Goal: Task Accomplishment & Management: Use online tool/utility

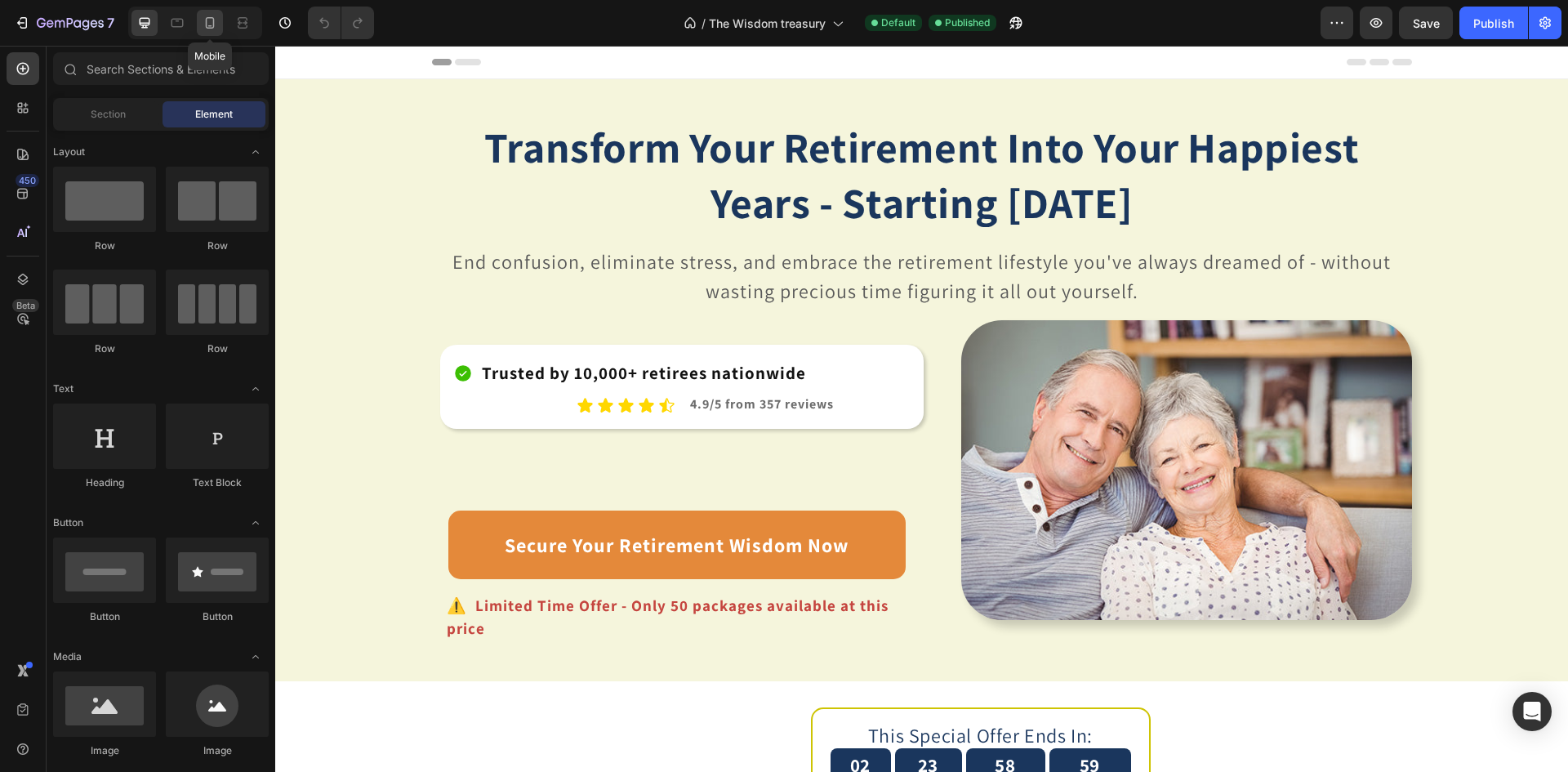
click at [204, 28] on icon at bounding box center [209, 23] width 16 height 16
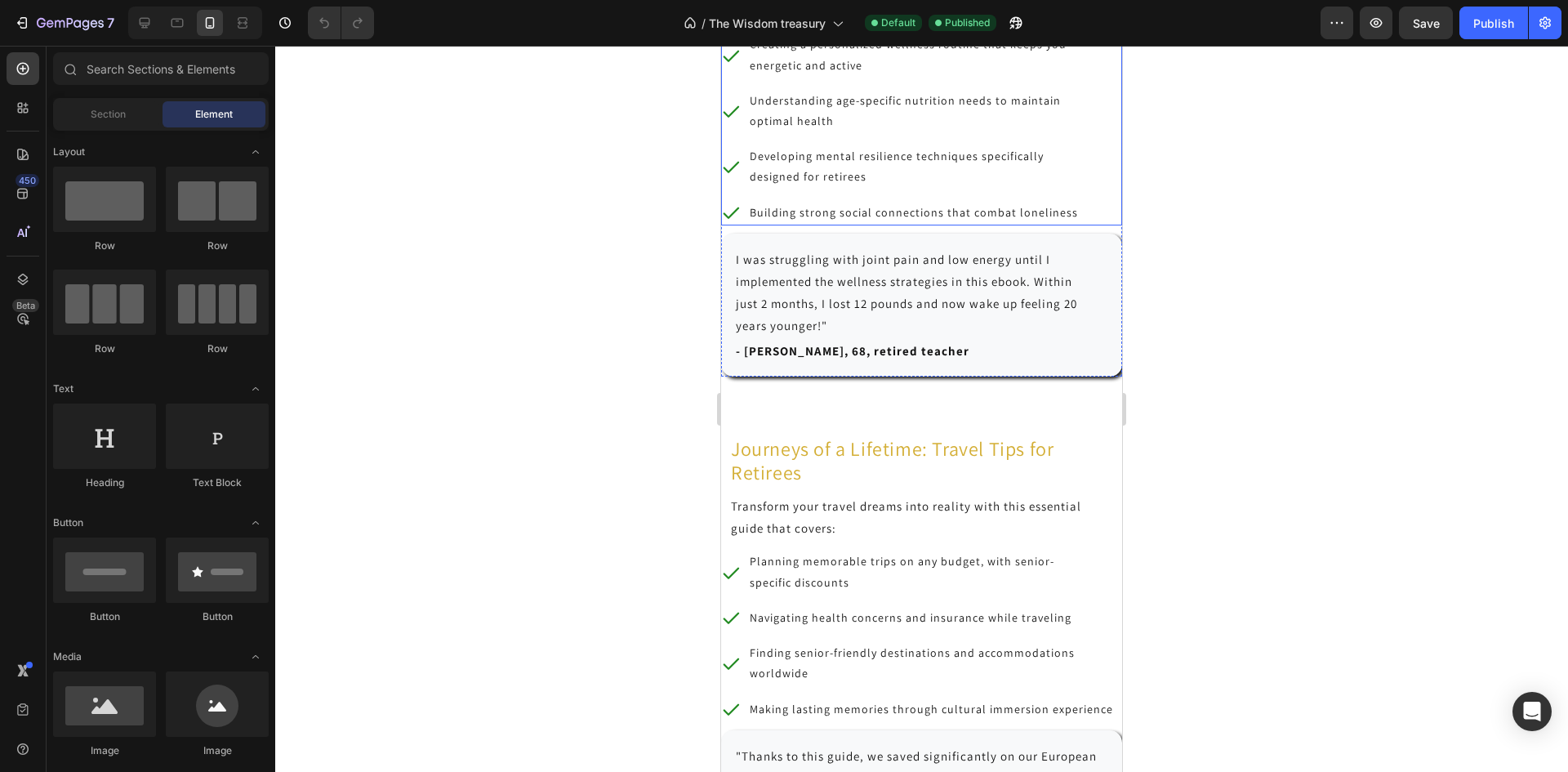
scroll to position [3187, 0]
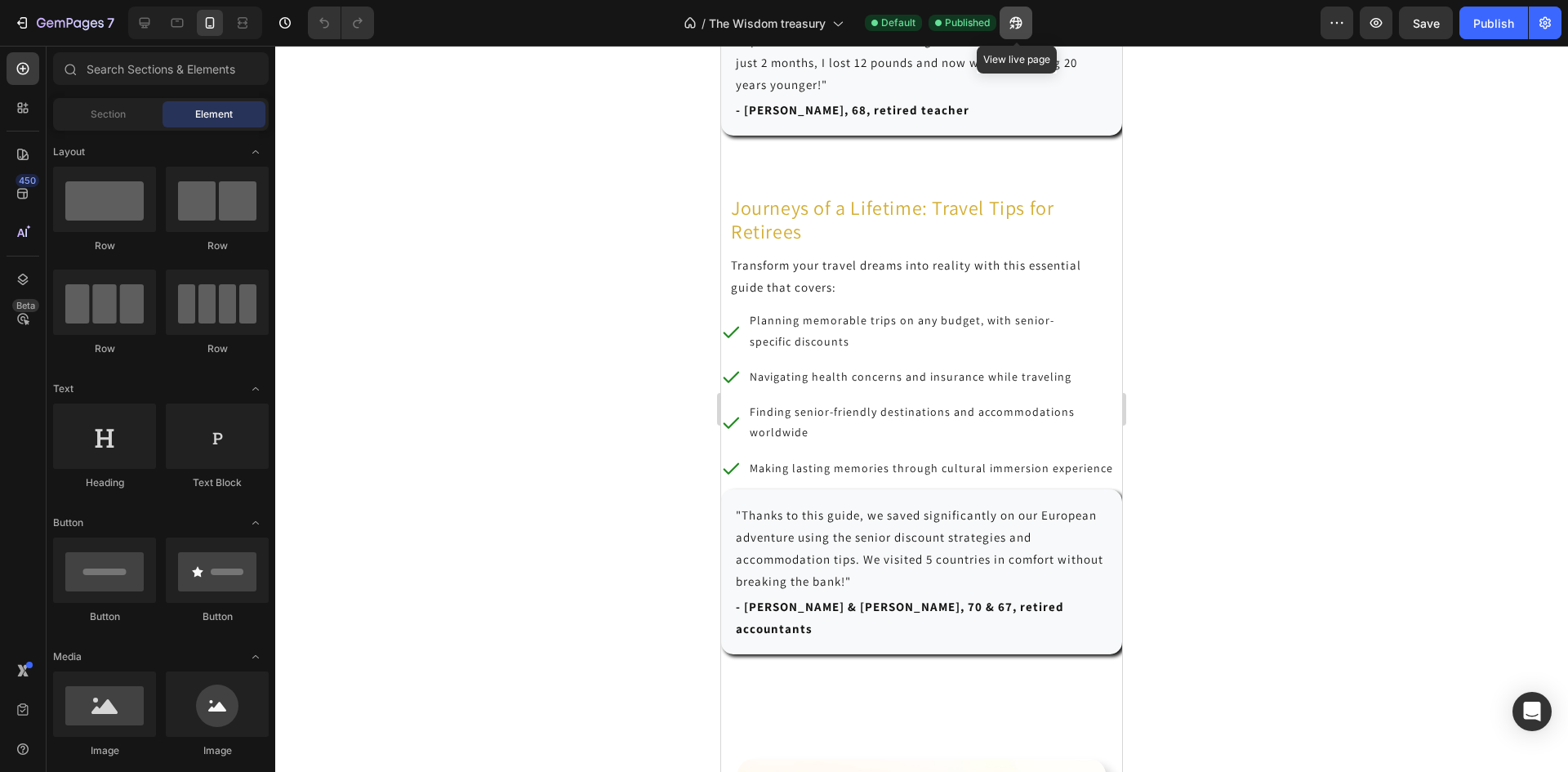
click at [1012, 29] on icon "button" at bounding box center [1012, 26] width 5 height 5
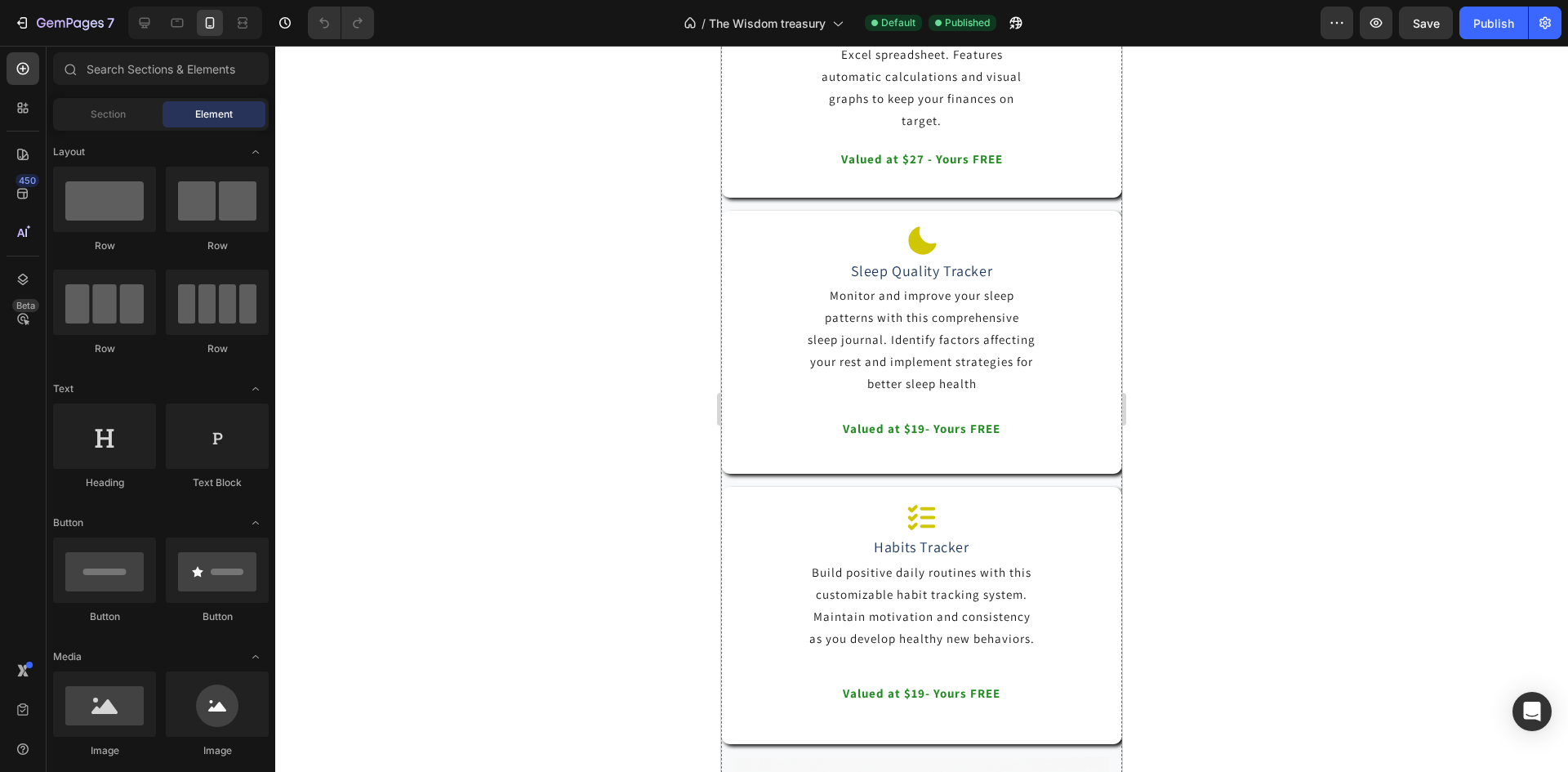
scroll to position [7024, 0]
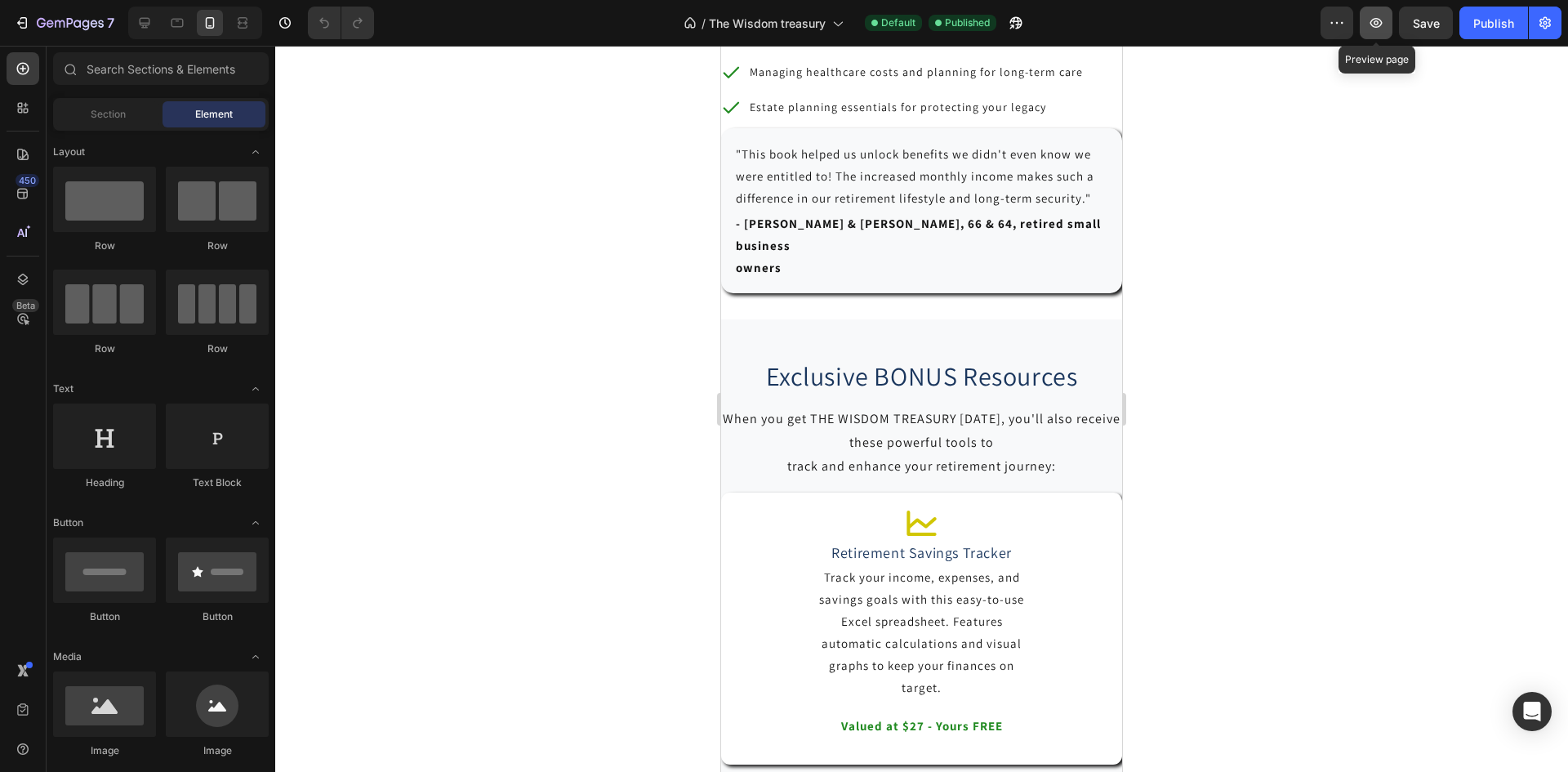
click at [1379, 24] on icon "button" at bounding box center [1377, 23] width 16 height 16
click at [14, 23] on icon "button" at bounding box center [22, 23] width 16 height 16
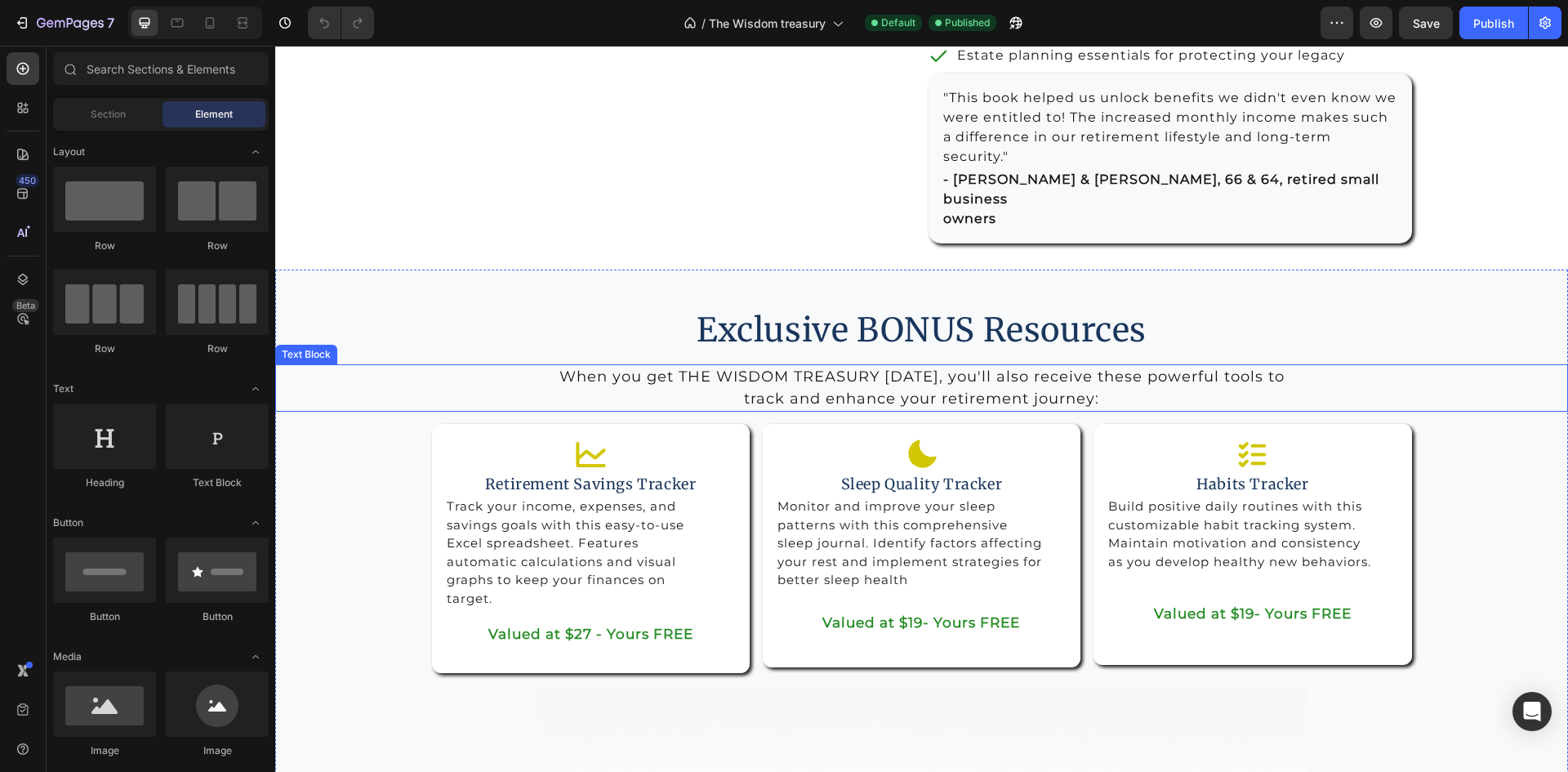
scroll to position [3513, 0]
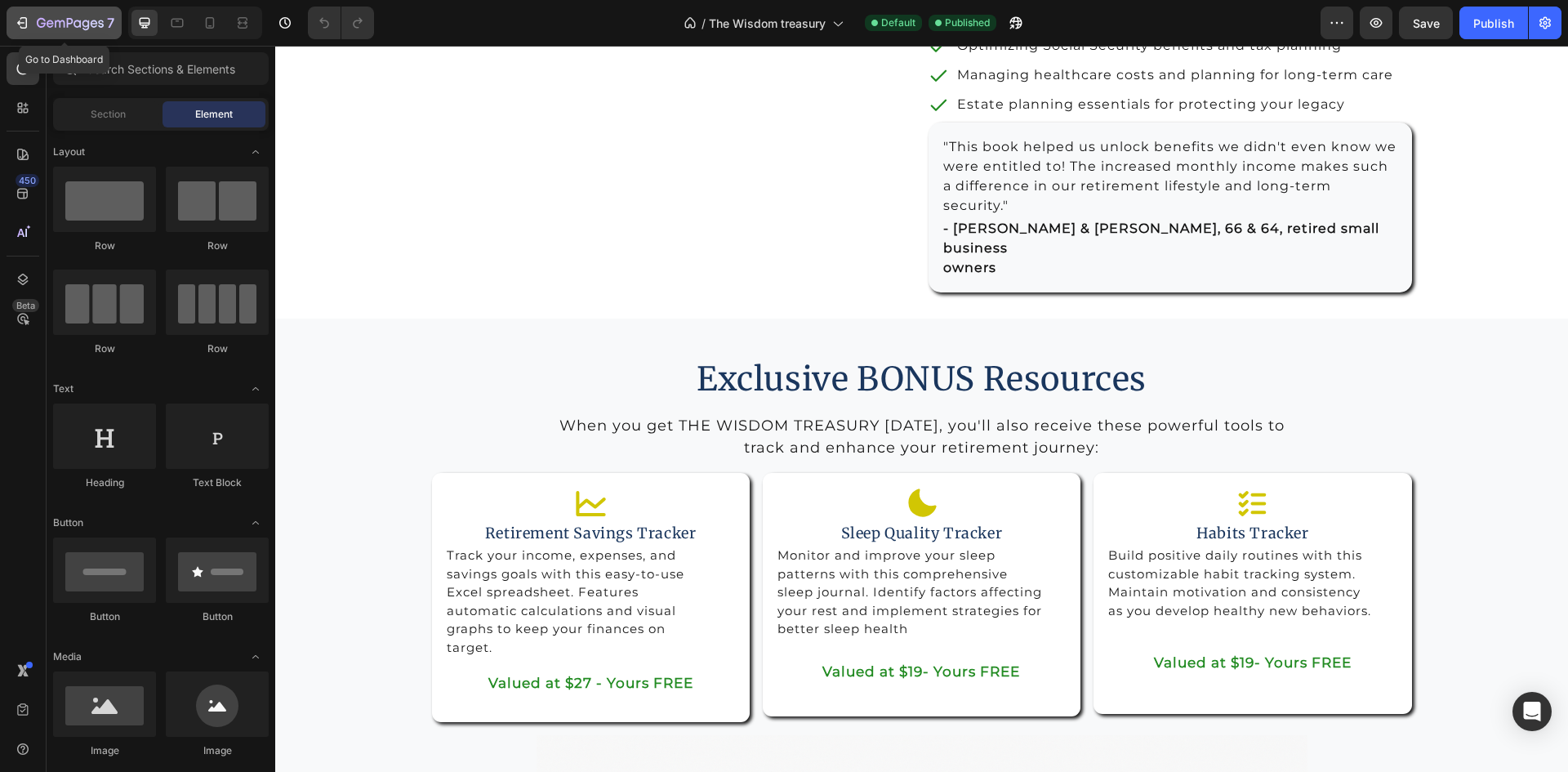
click at [13, 29] on button "7" at bounding box center [63, 23] width 115 height 33
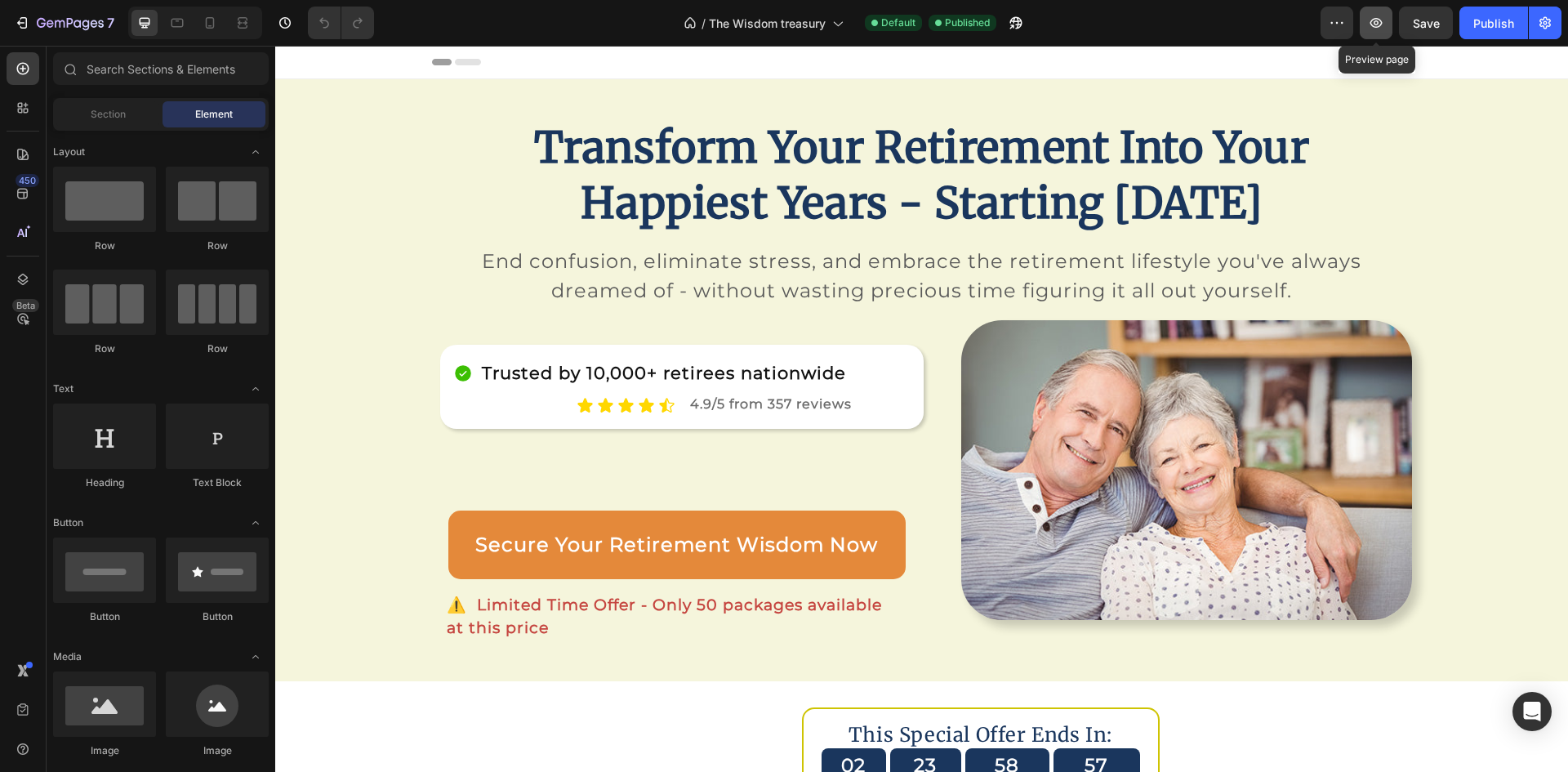
click at [1378, 21] on icon "button" at bounding box center [1377, 23] width 16 height 16
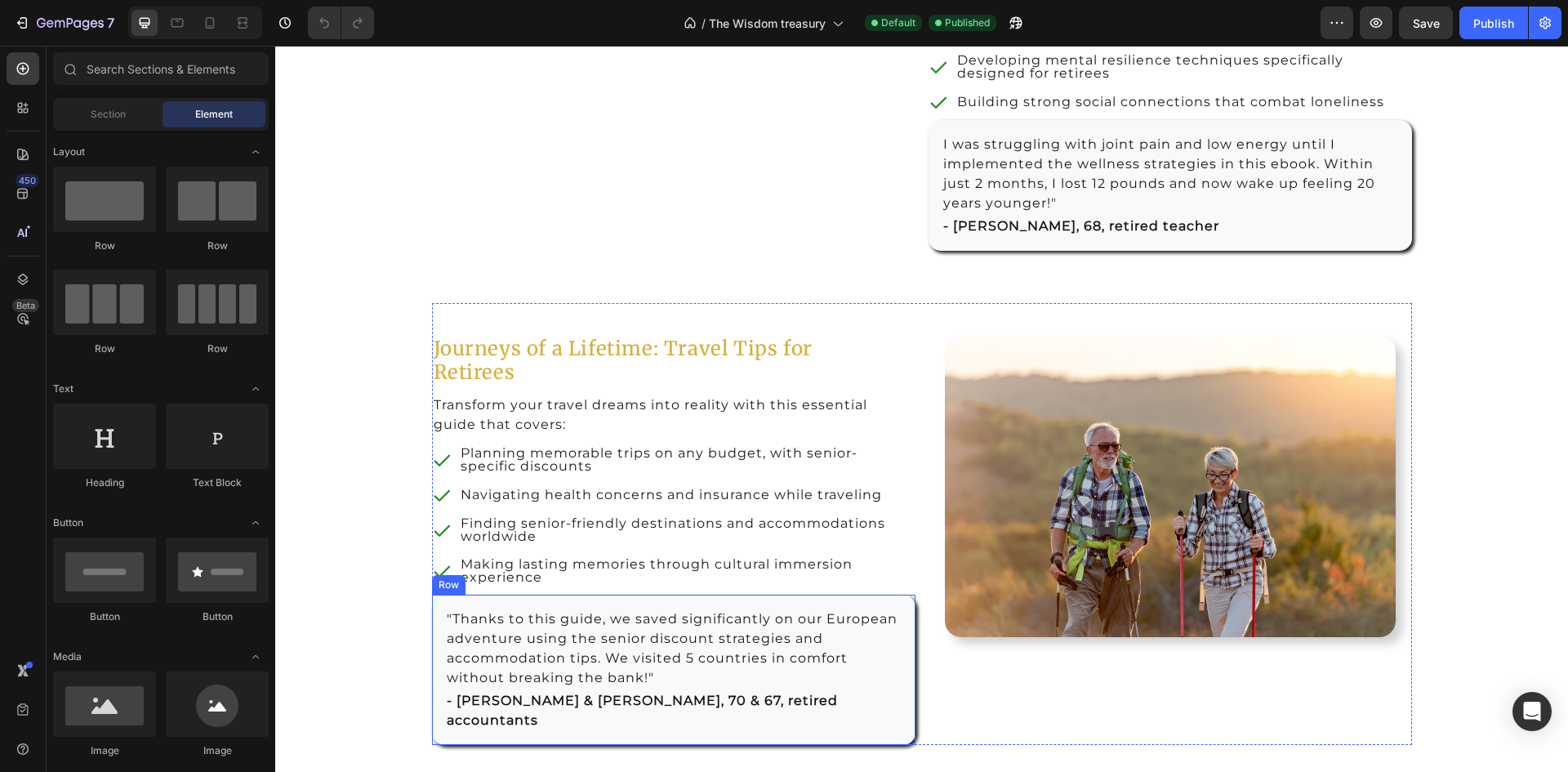
scroll to position [1552, 0]
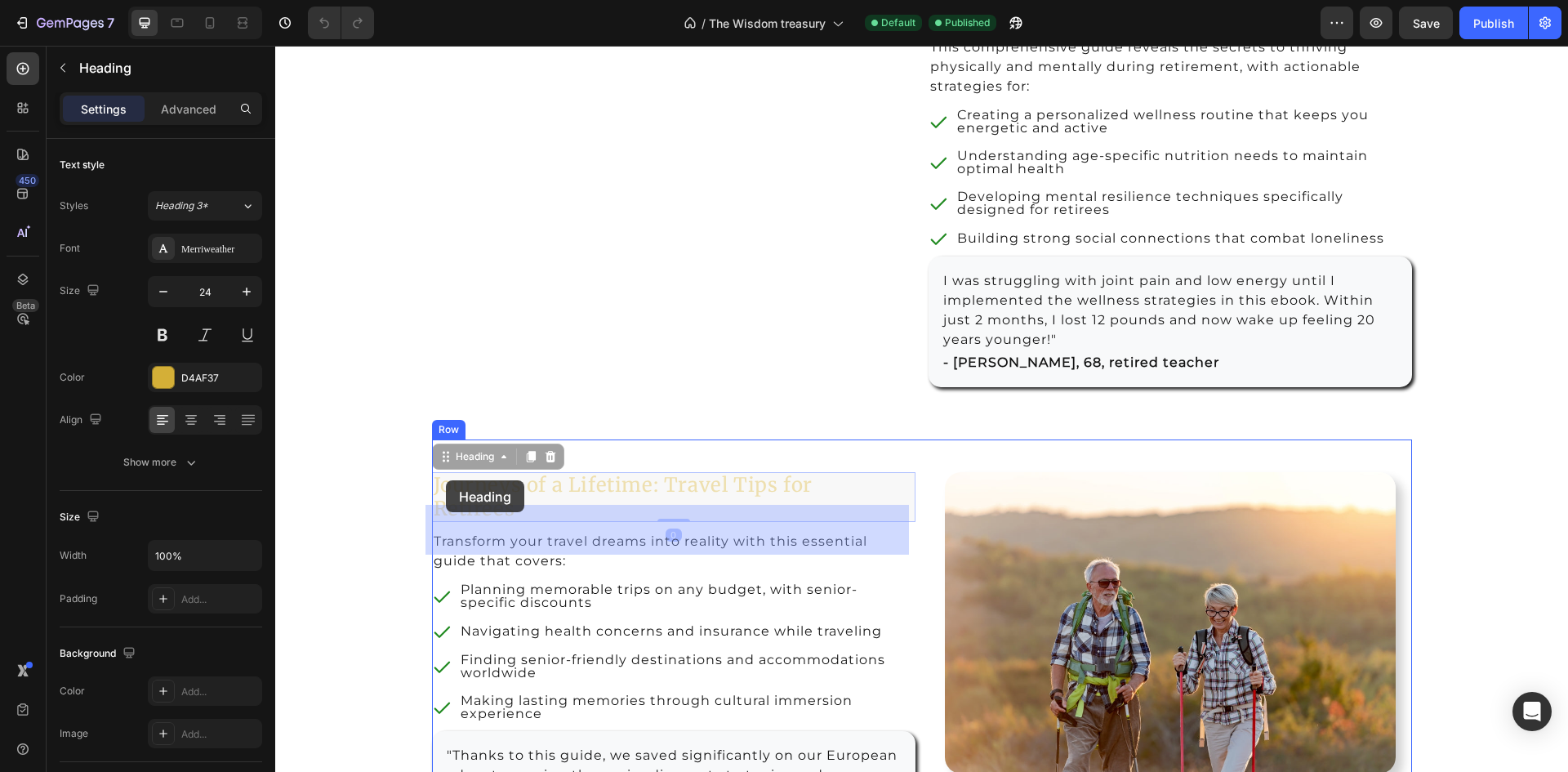
drag, startPoint x: 477, startPoint y: 491, endPoint x: 446, endPoint y: 481, distance: 32.6
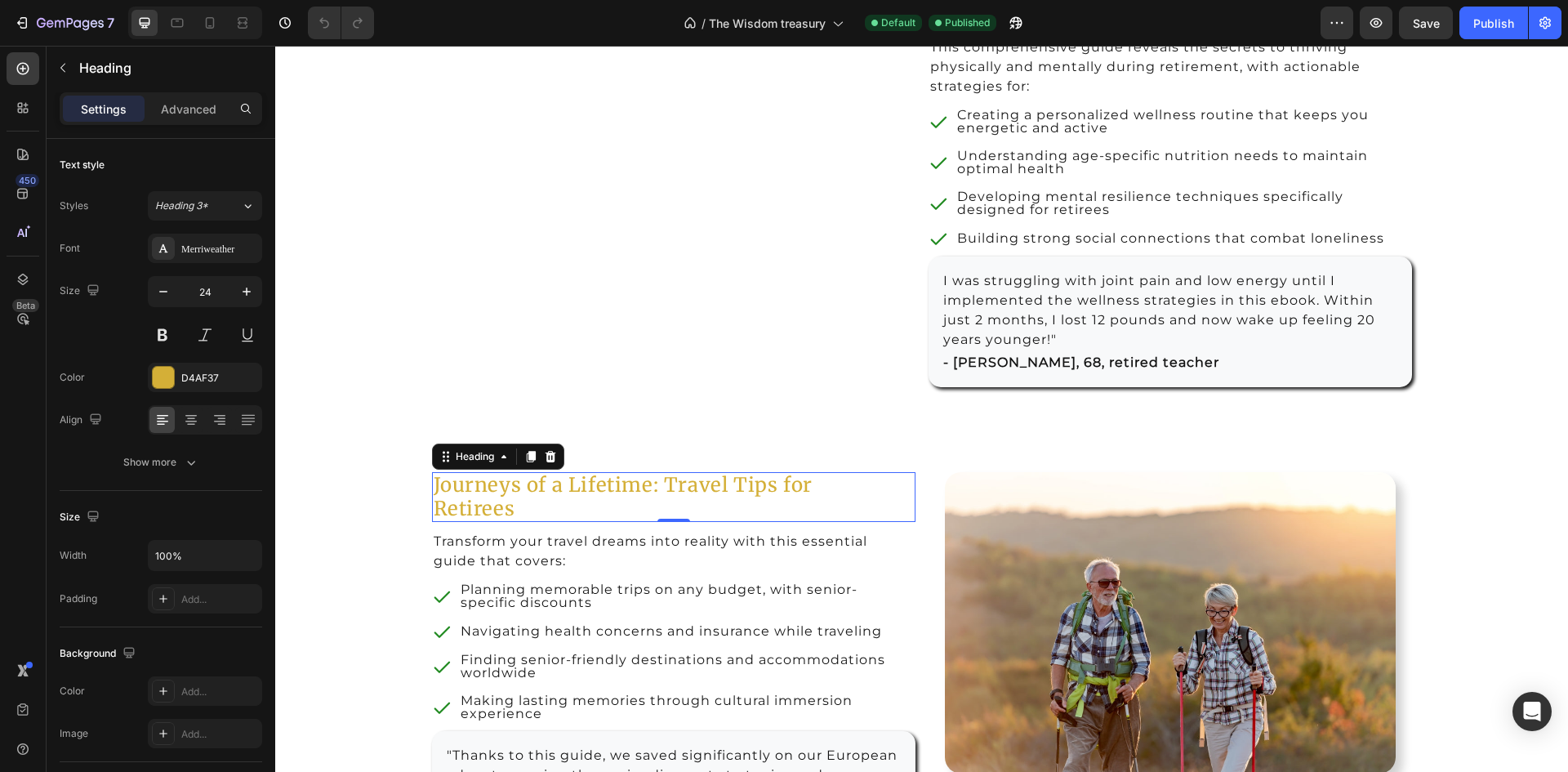
click at [495, 508] on h2 "Journeys of a Lifetime: Travel Tips for Retirees" at bounding box center [673, 498] width 483 height 51
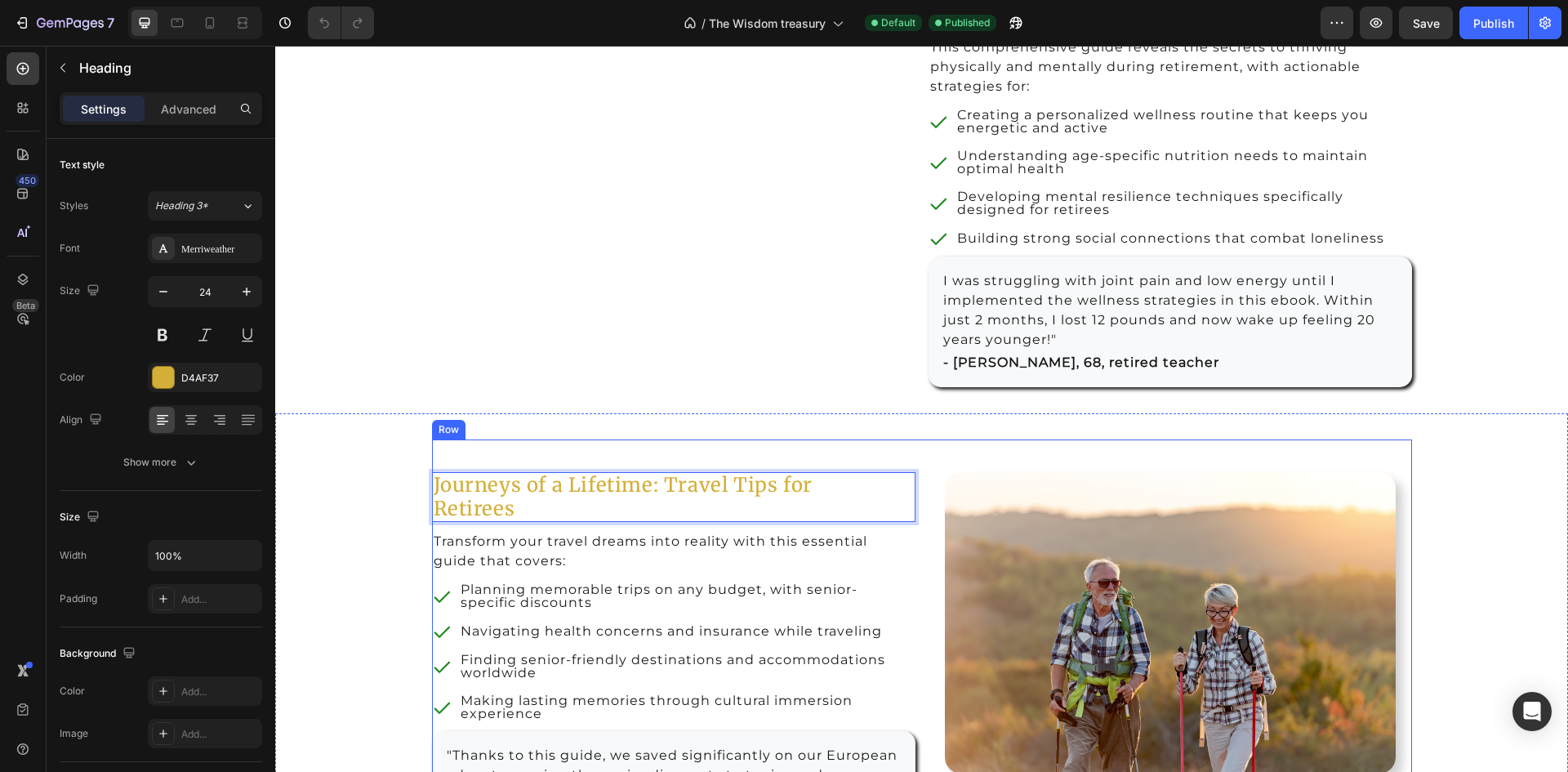
scroll to position [1716, 0]
